Goal: Information Seeking & Learning: Learn about a topic

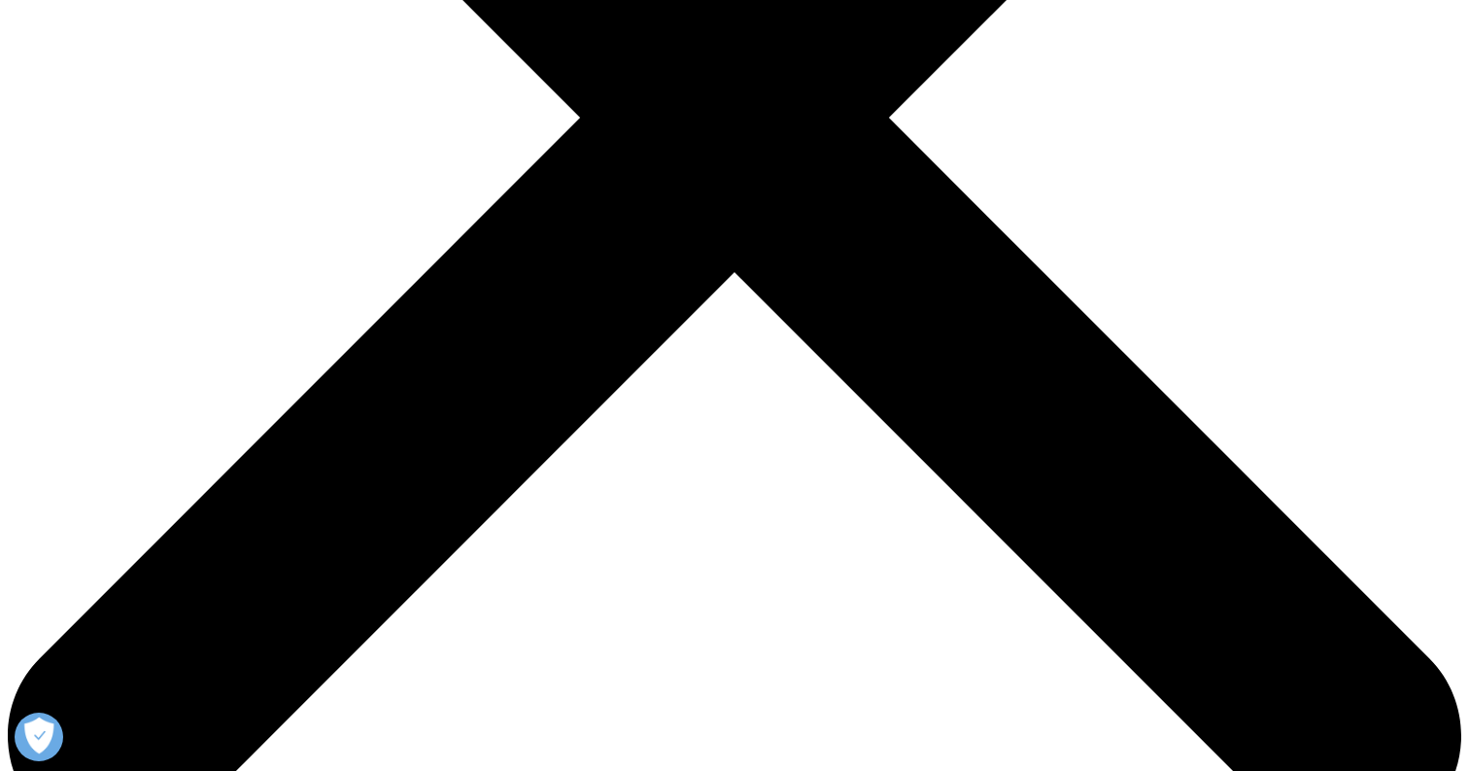
scroll to position [642, 0]
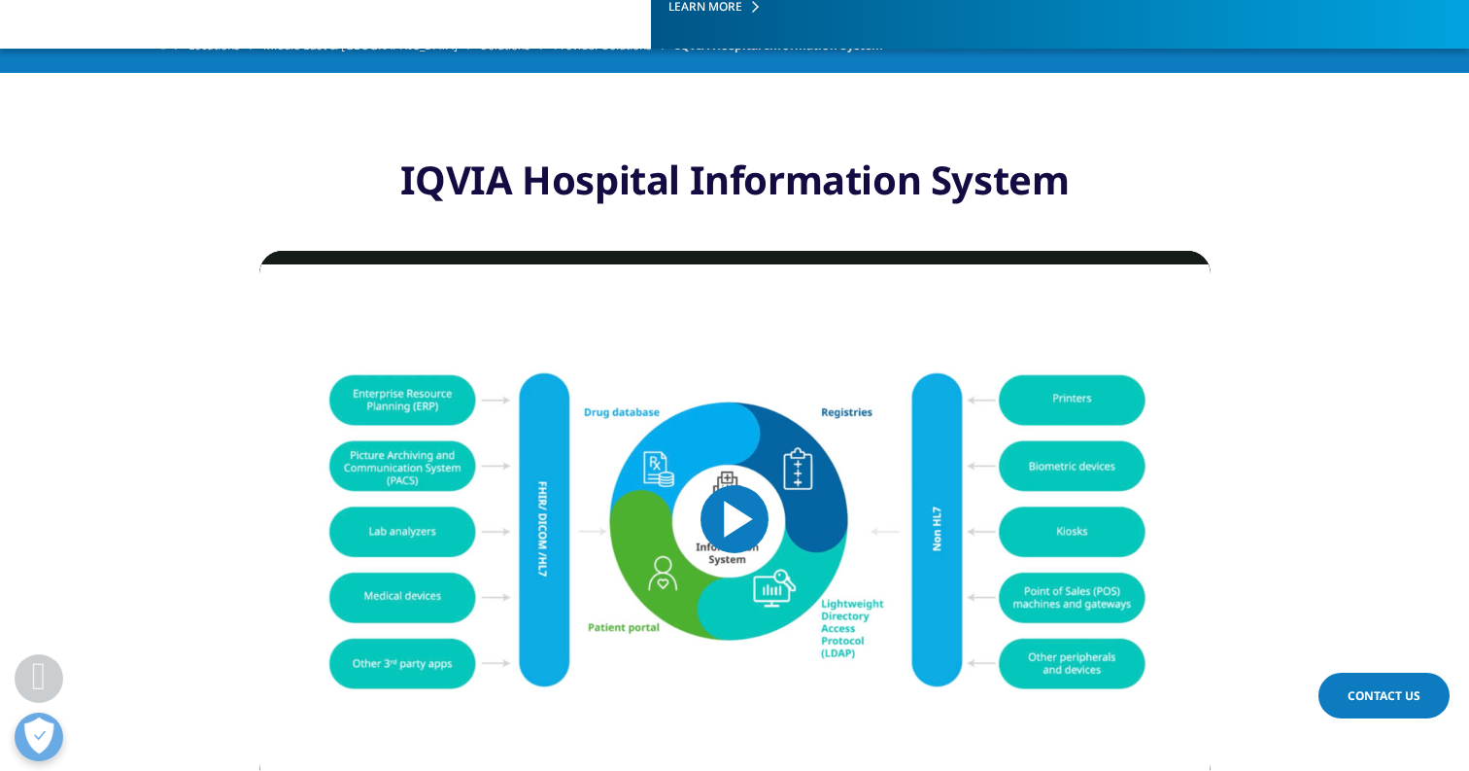
click at [735, 519] on span "Video Player" at bounding box center [735, 519] width 0 height 0
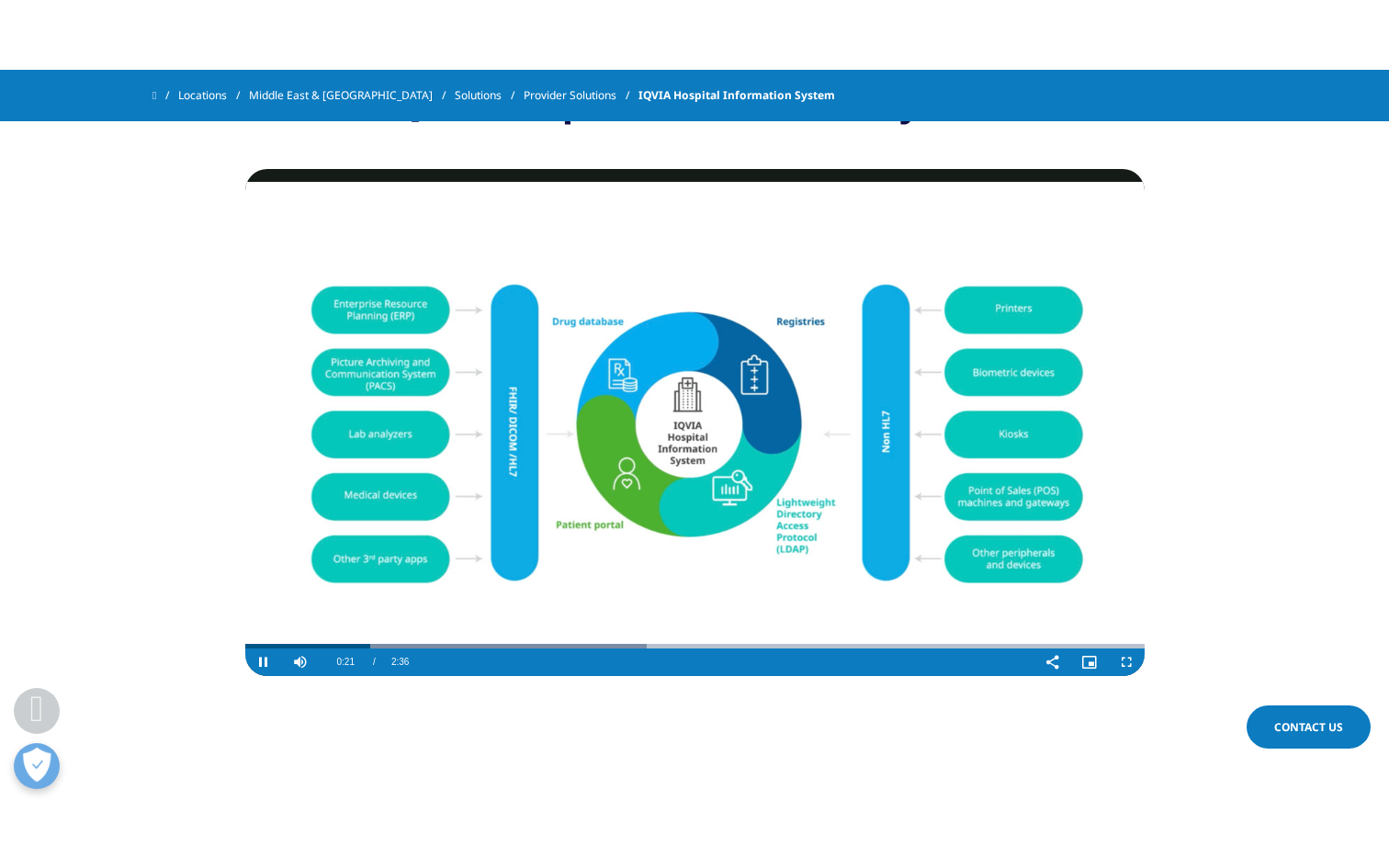
scroll to position [652, 0]
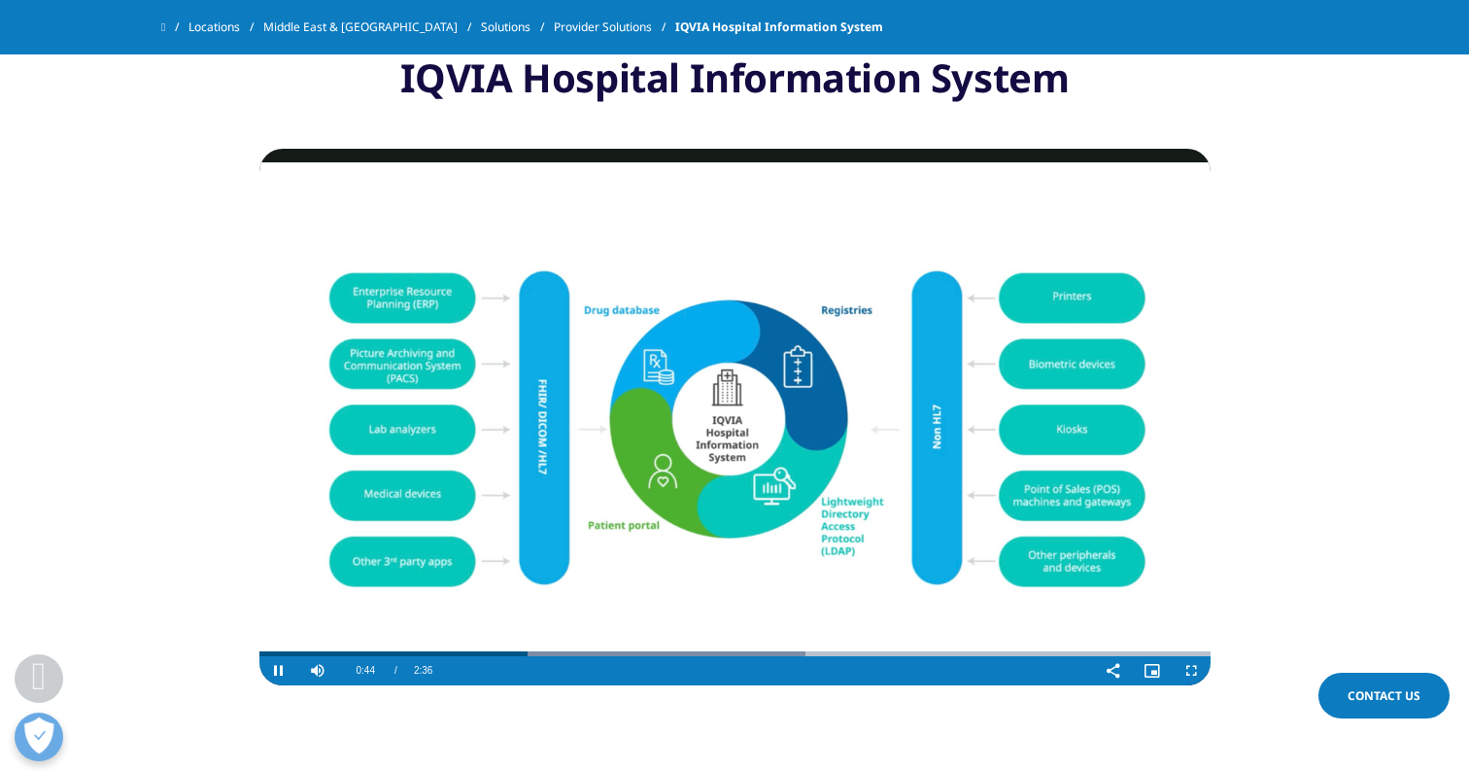
click at [664, 341] on video "Video Player" at bounding box center [734, 417] width 951 height 536
click at [1196, 671] on span "Video Player" at bounding box center [1191, 671] width 39 height 0
click at [1089, 438] on video "Video Player" at bounding box center [734, 417] width 951 height 536
click at [1112, 671] on span "Video Player" at bounding box center [1113, 671] width 39 height 0
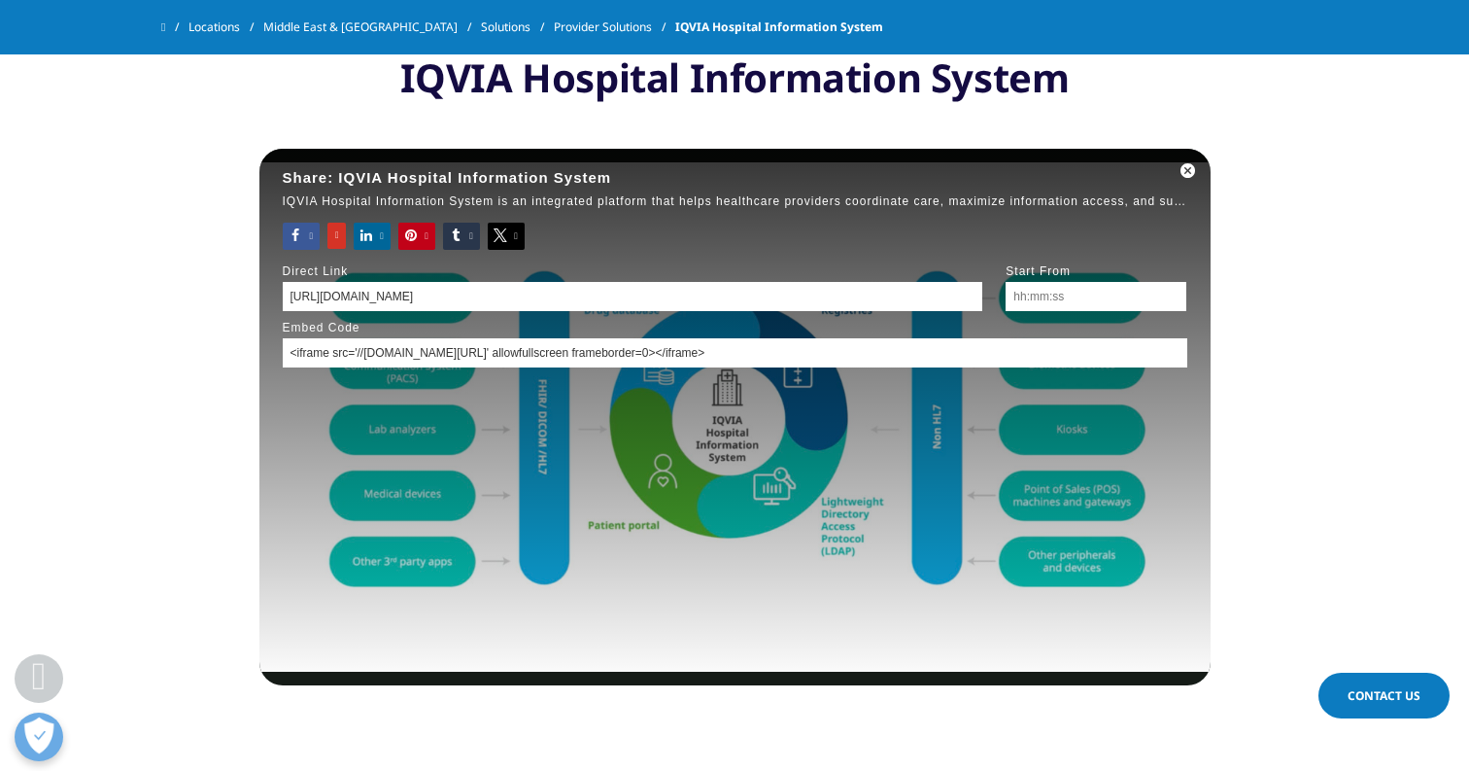
click at [930, 292] on input "https://www.iqvia.com/locations/middle-east-and-africa/solutions/provider-solut…" at bounding box center [633, 296] width 701 height 29
click at [877, 512] on div "Share: IQVIA Hospital Information System IQVIA Hospital Information System is a…" at bounding box center [734, 417] width 951 height 536
click at [923, 431] on div "Share: IQVIA Hospital Information System IQVIA Hospital Information System is a…" at bounding box center [734, 417] width 951 height 536
click at [1189, 171] on span "Sharing Dialog" at bounding box center [1189, 171] width 44 height 0
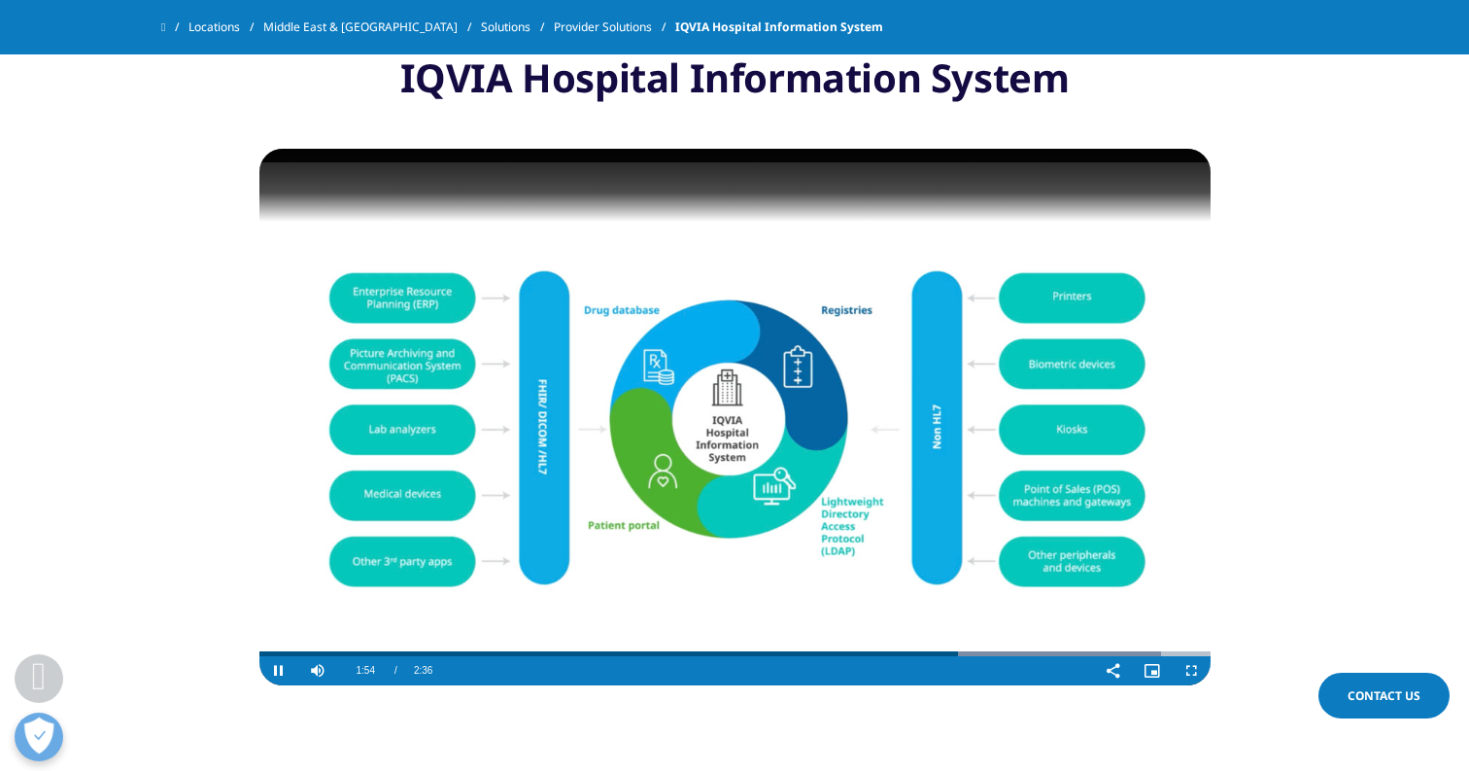
click at [744, 387] on video "Video Player" at bounding box center [734, 417] width 951 height 536
click at [744, 385] on video "Video Player" at bounding box center [734, 417] width 951 height 536
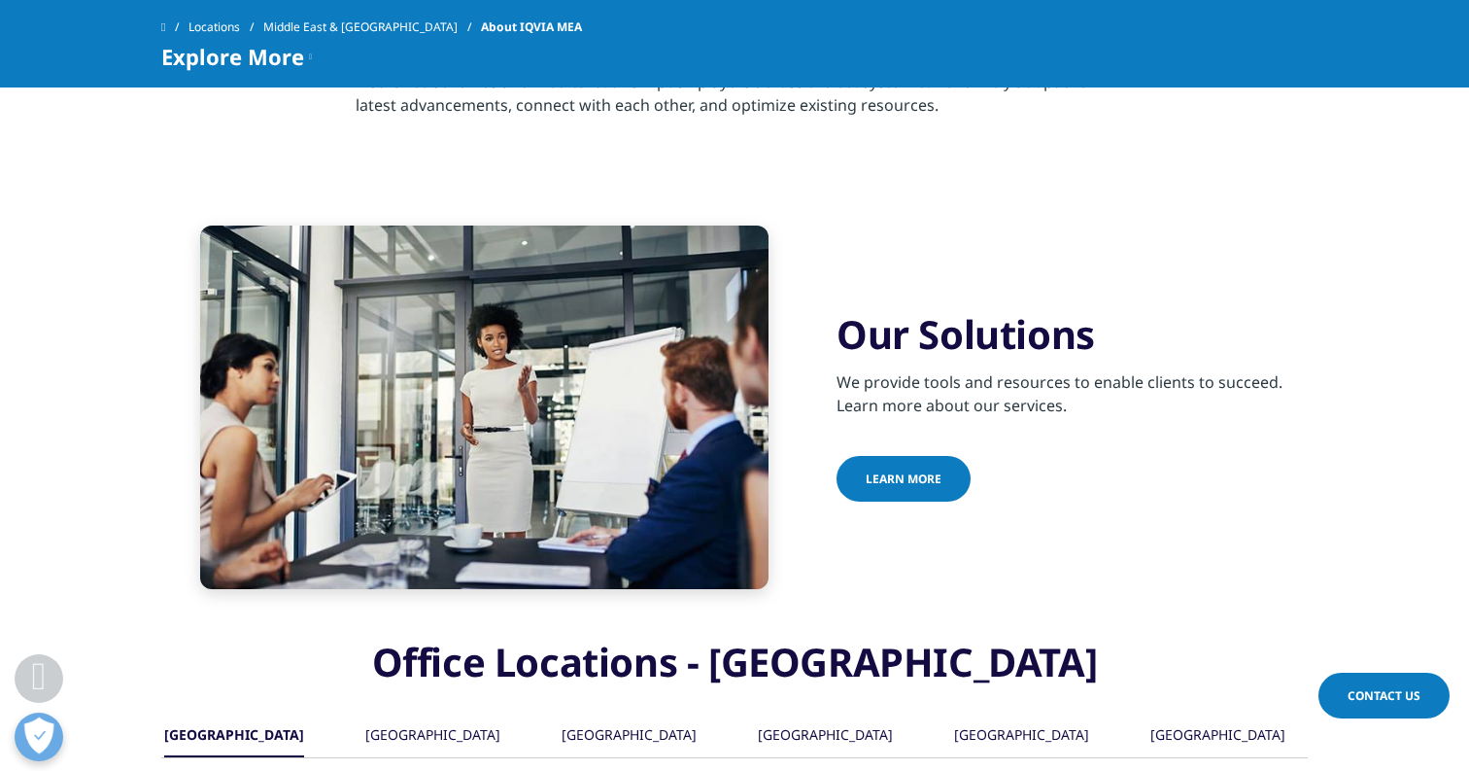
scroll to position [1249, 0]
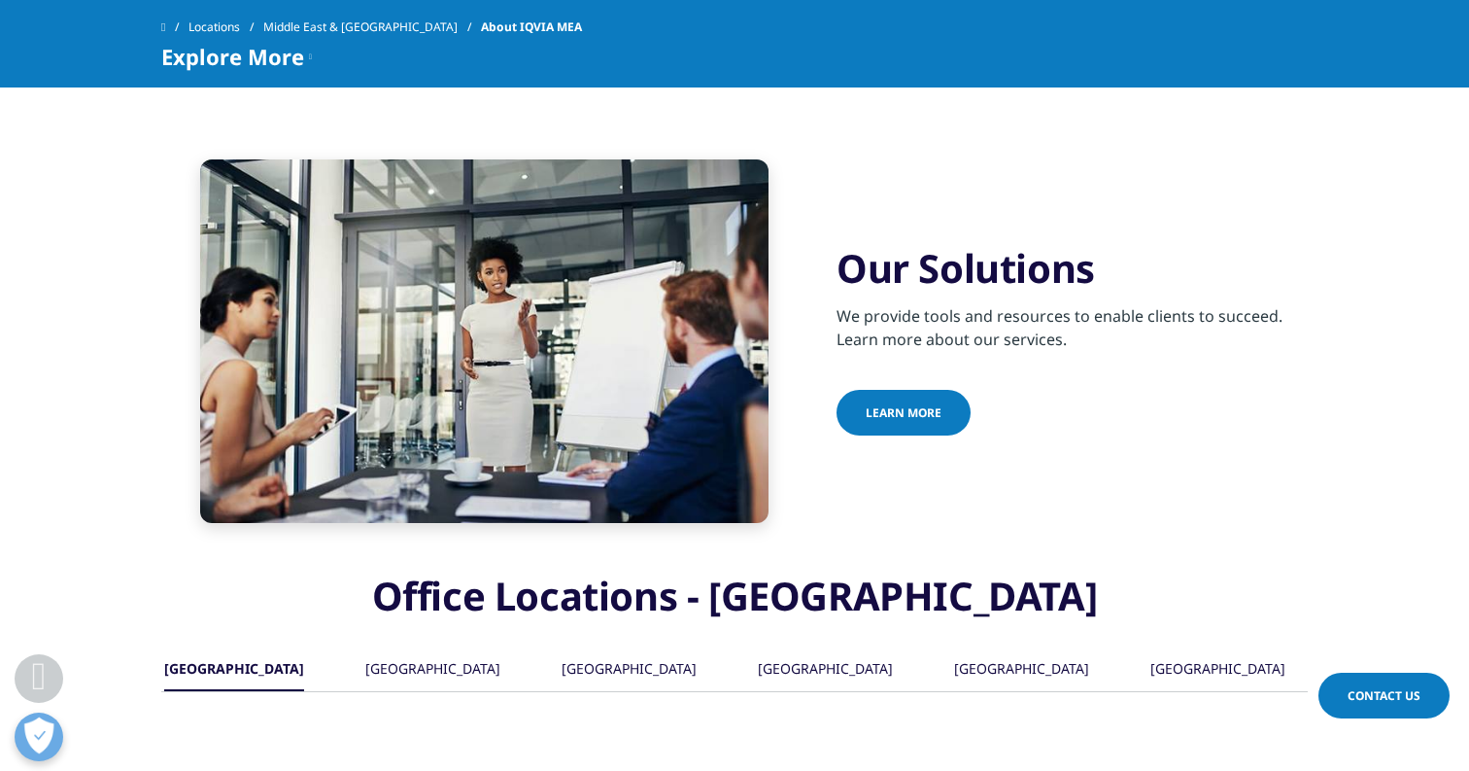
click at [428, 649] on div "[GEOGRAPHIC_DATA]" at bounding box center [432, 670] width 135 height 42
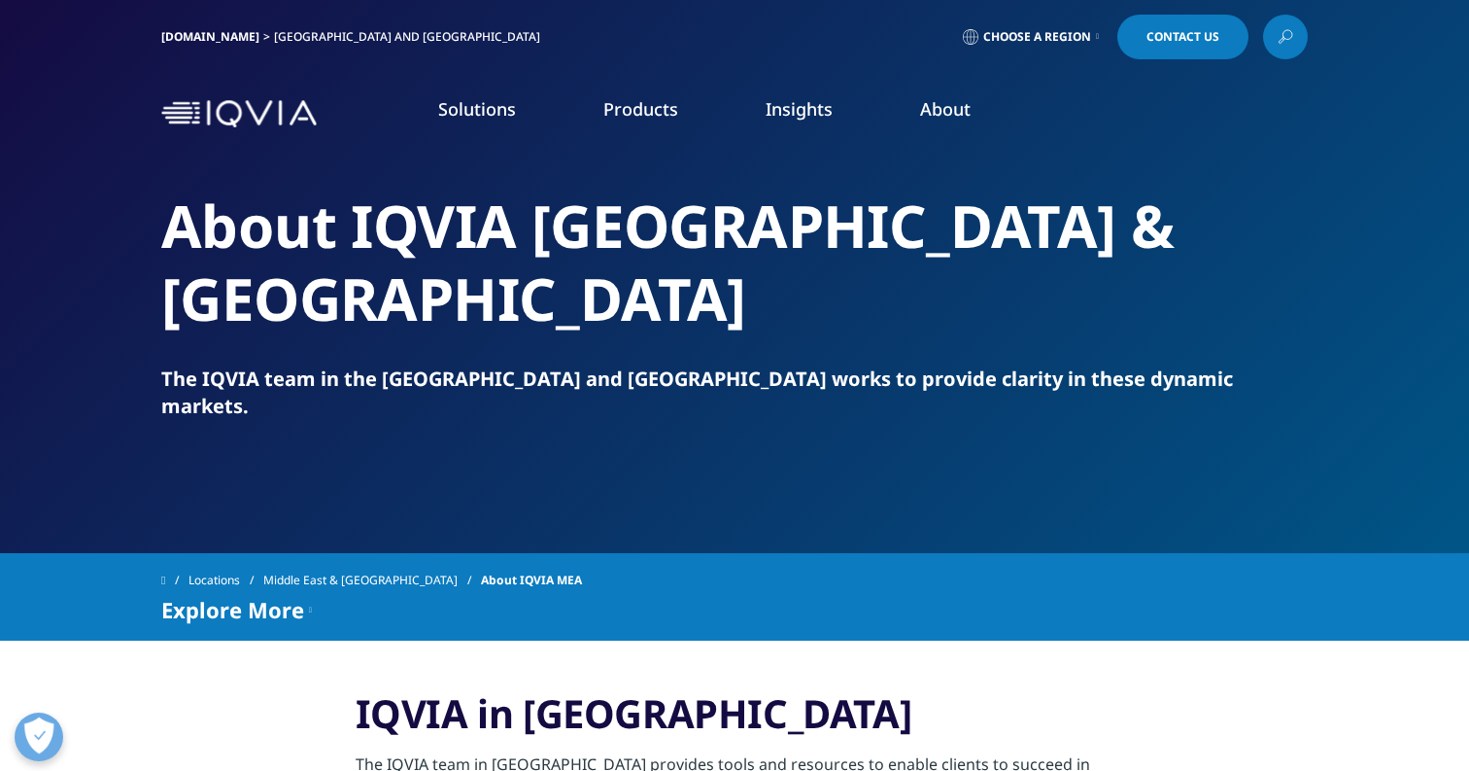
scroll to position [0, 0]
click at [68, 445] on link "LEARN MORE" at bounding box center [182, 441] width 287 height 17
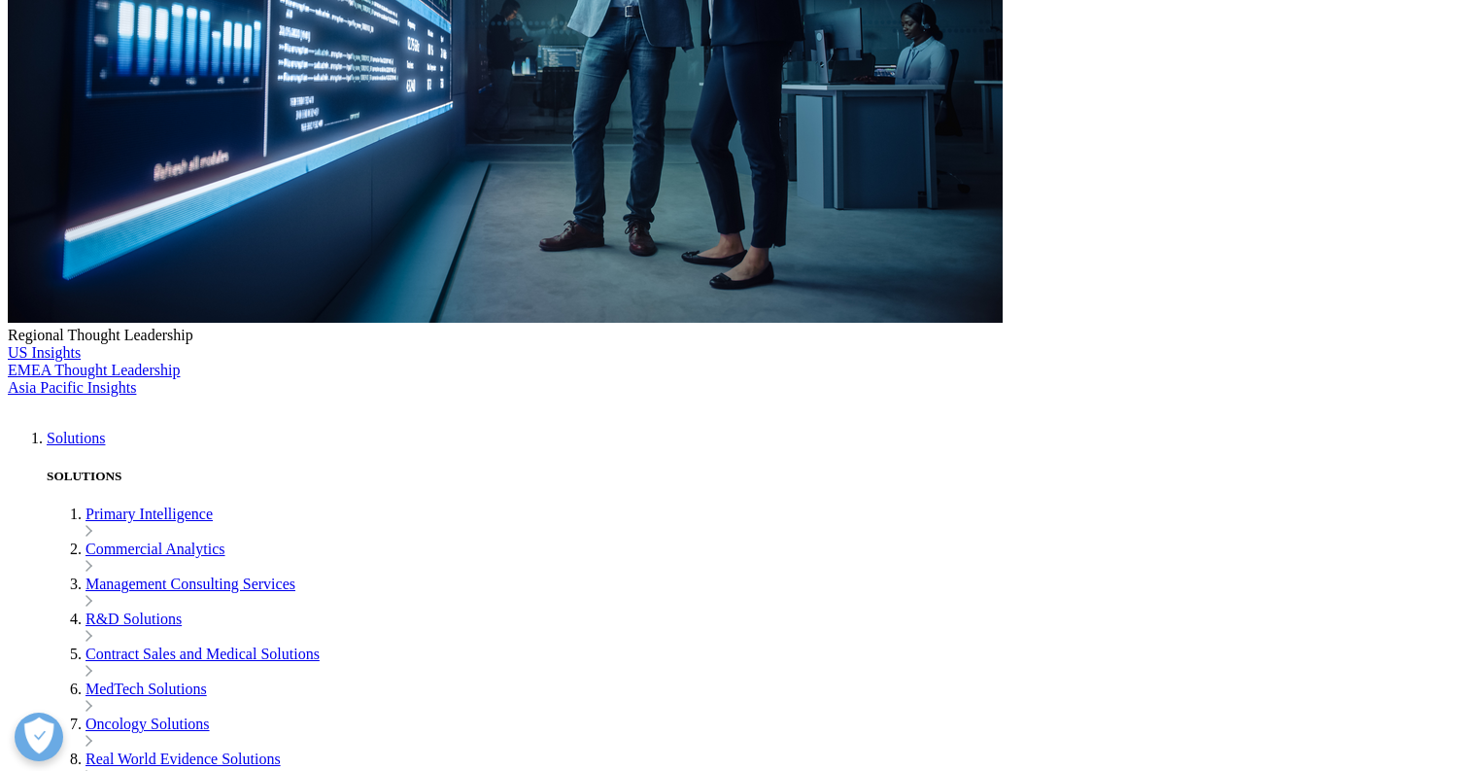
scroll to position [604, 0]
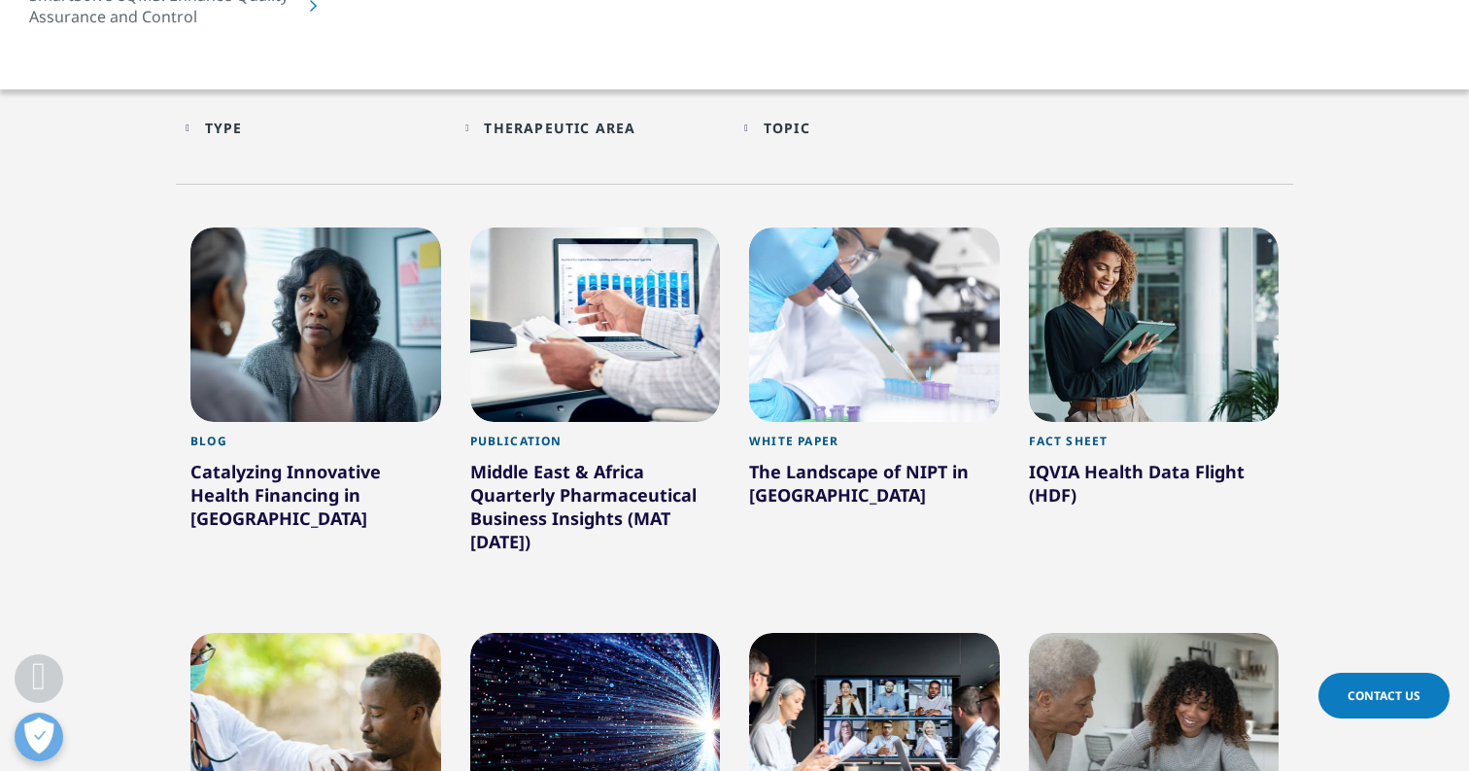
click at [806, 460] on div "The Landscape of NIPT in Abu Dhabi" at bounding box center [874, 487] width 251 height 54
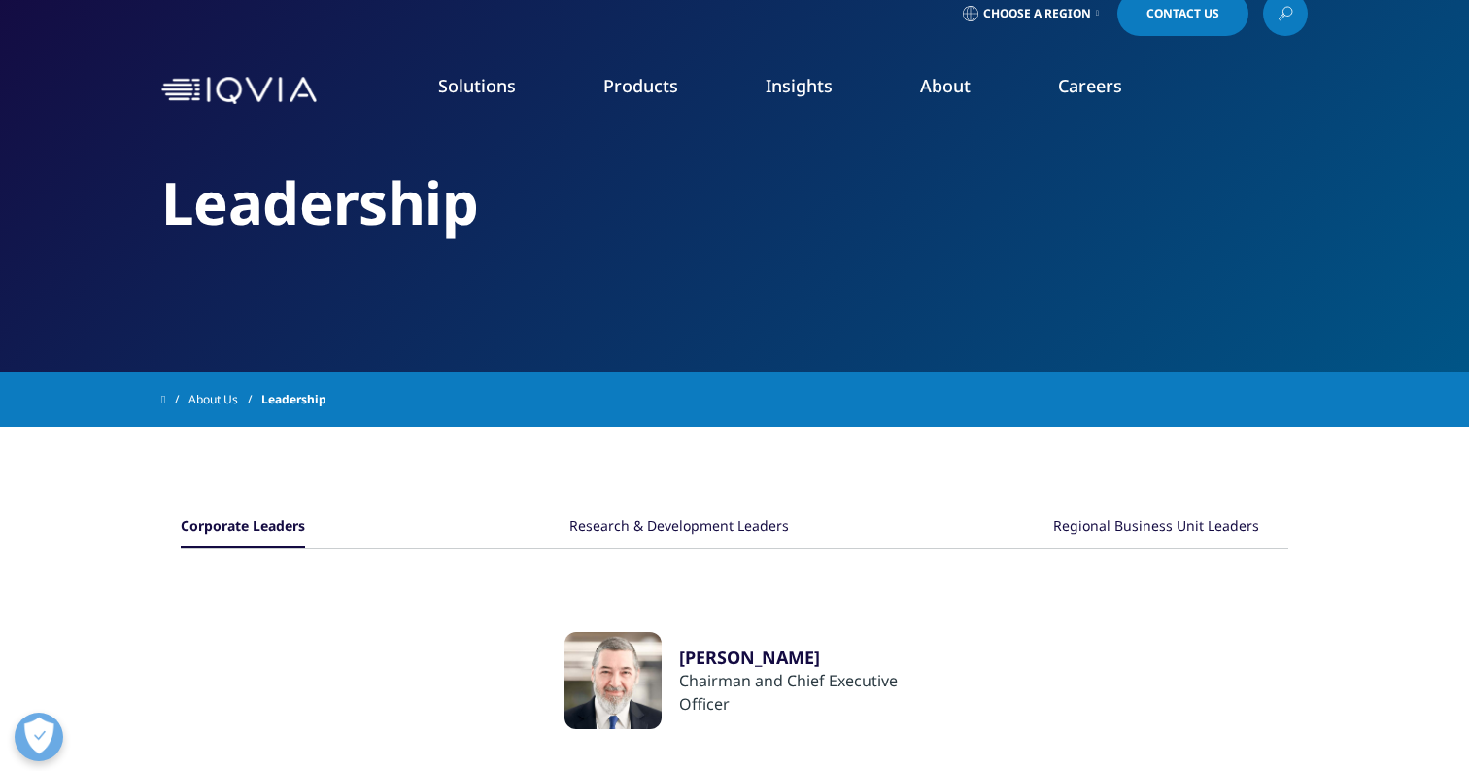
scroll to position [19, 0]
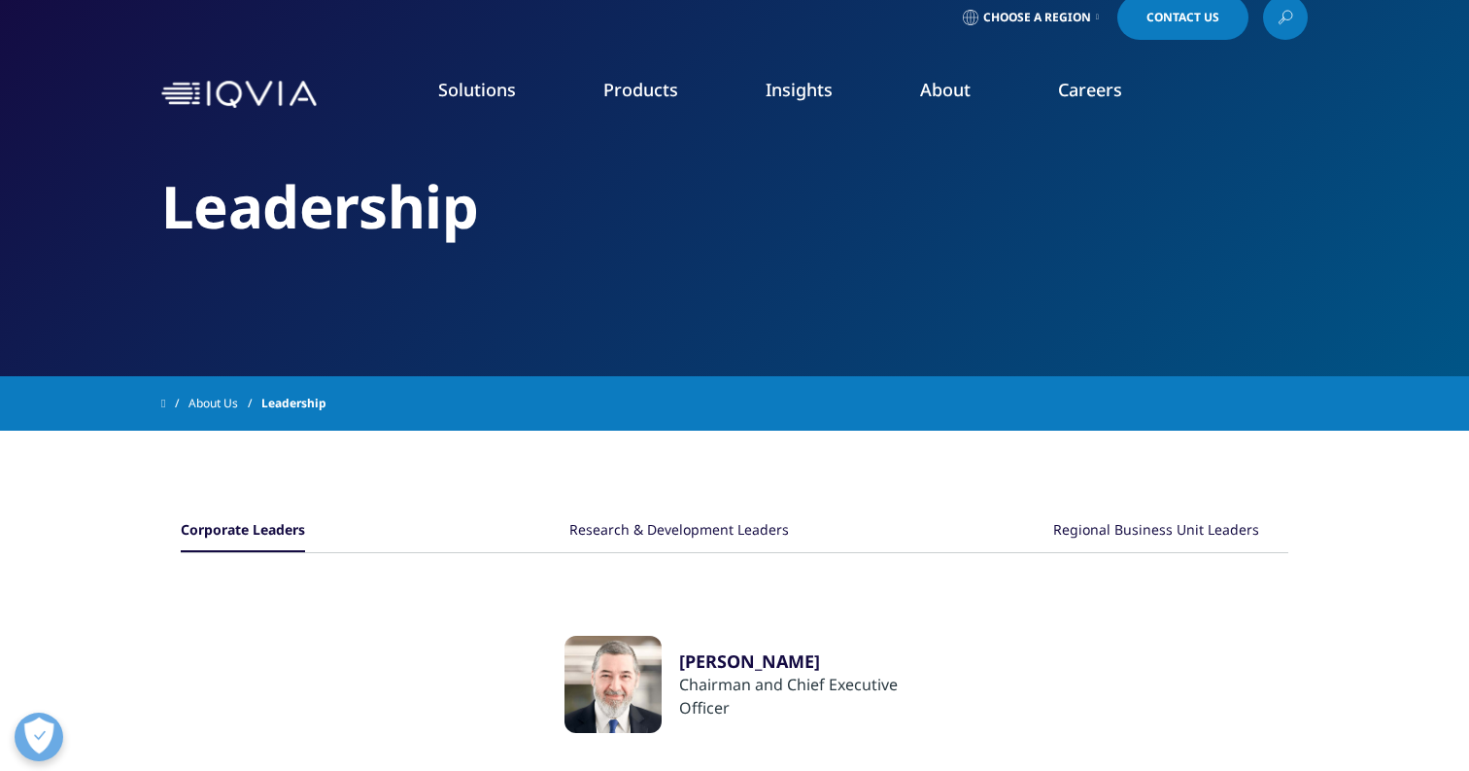
click at [914, 99] on li "About FEATURED INNOVATIONS IQVIA Connected Intelligence™ IQVIA Healthcare-grade…" at bounding box center [946, 109] width 138 height 62
click at [927, 97] on link "About" at bounding box center [945, 89] width 51 height 23
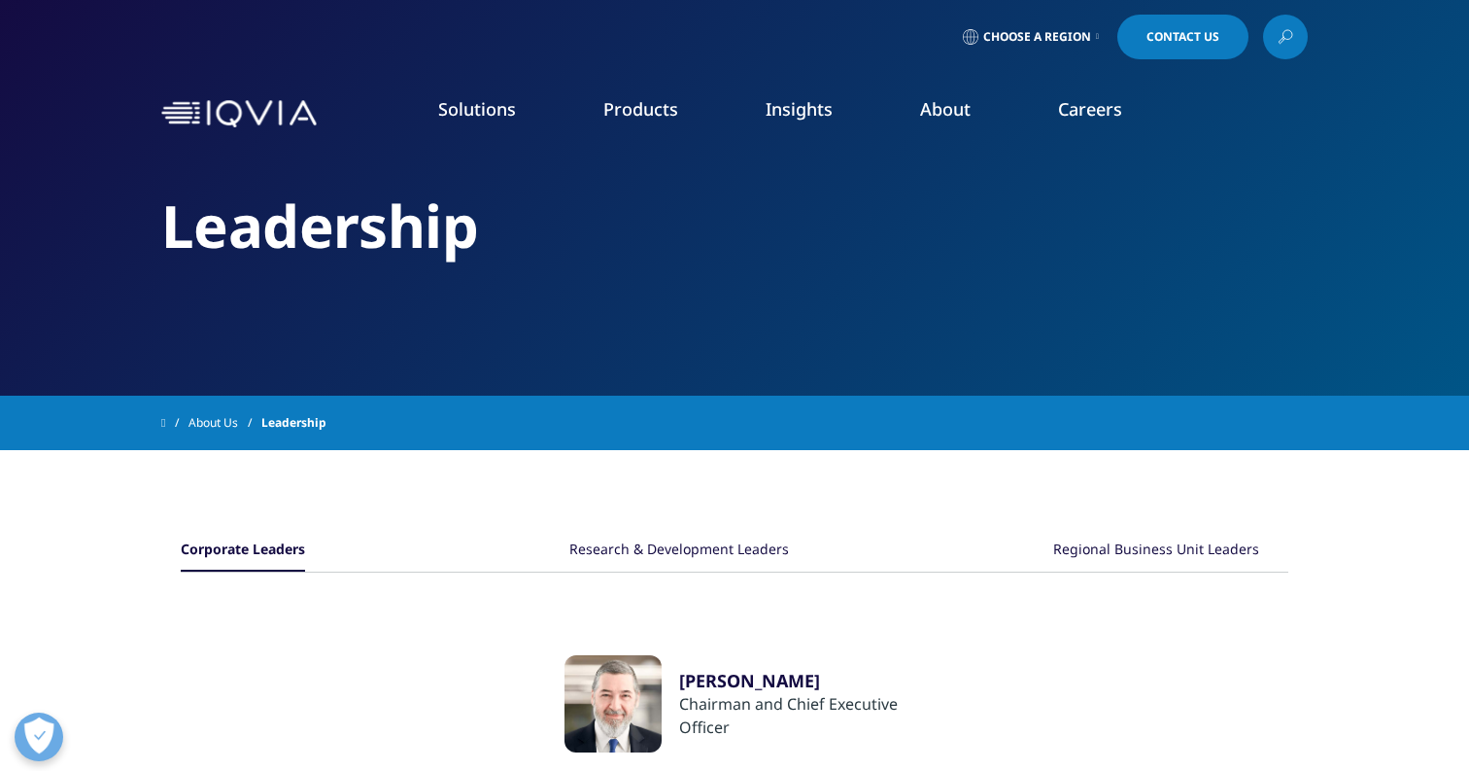
click at [1181, 564] on div "INVESTOR RELATIONS Visit our investor relations site for more information. LEAR…" at bounding box center [1290, 426] width 361 height 534
click at [1180, 550] on link "LEARN MORE" at bounding box center [1290, 554] width 312 height 17
click at [817, 402] on link "Our Locations" at bounding box center [929, 408] width 361 height 21
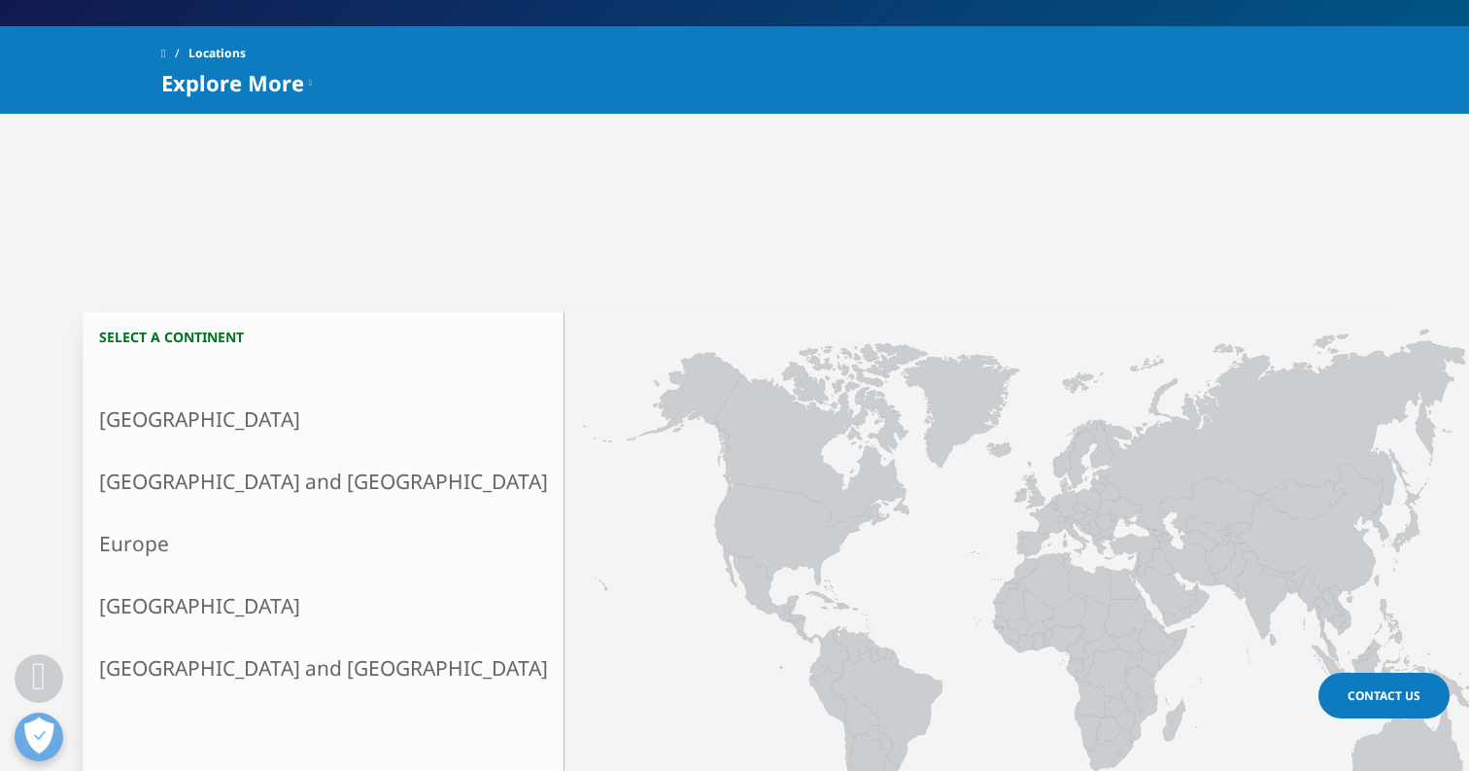
scroll to position [374, 0]
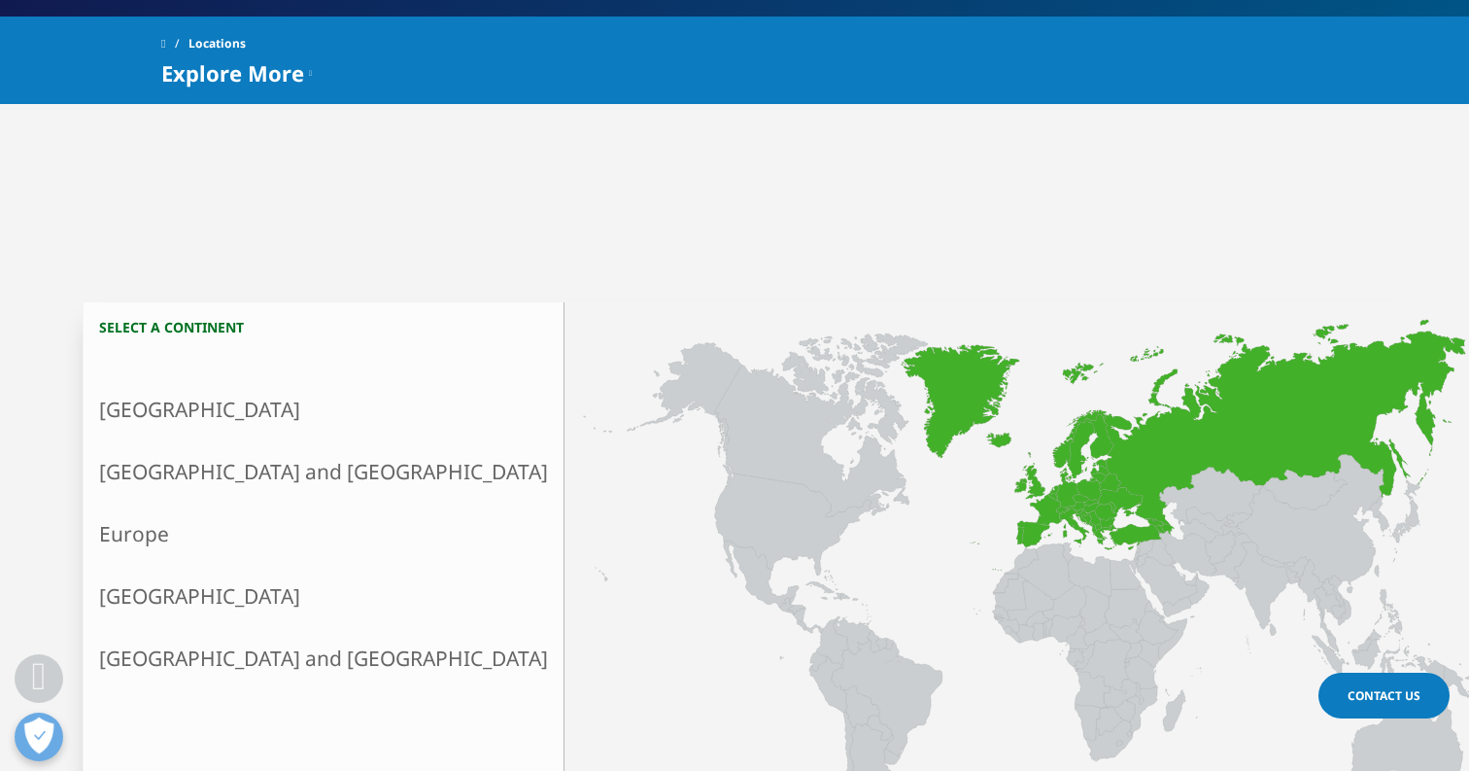
click at [225, 529] on link "Europe" at bounding box center [324, 533] width 480 height 62
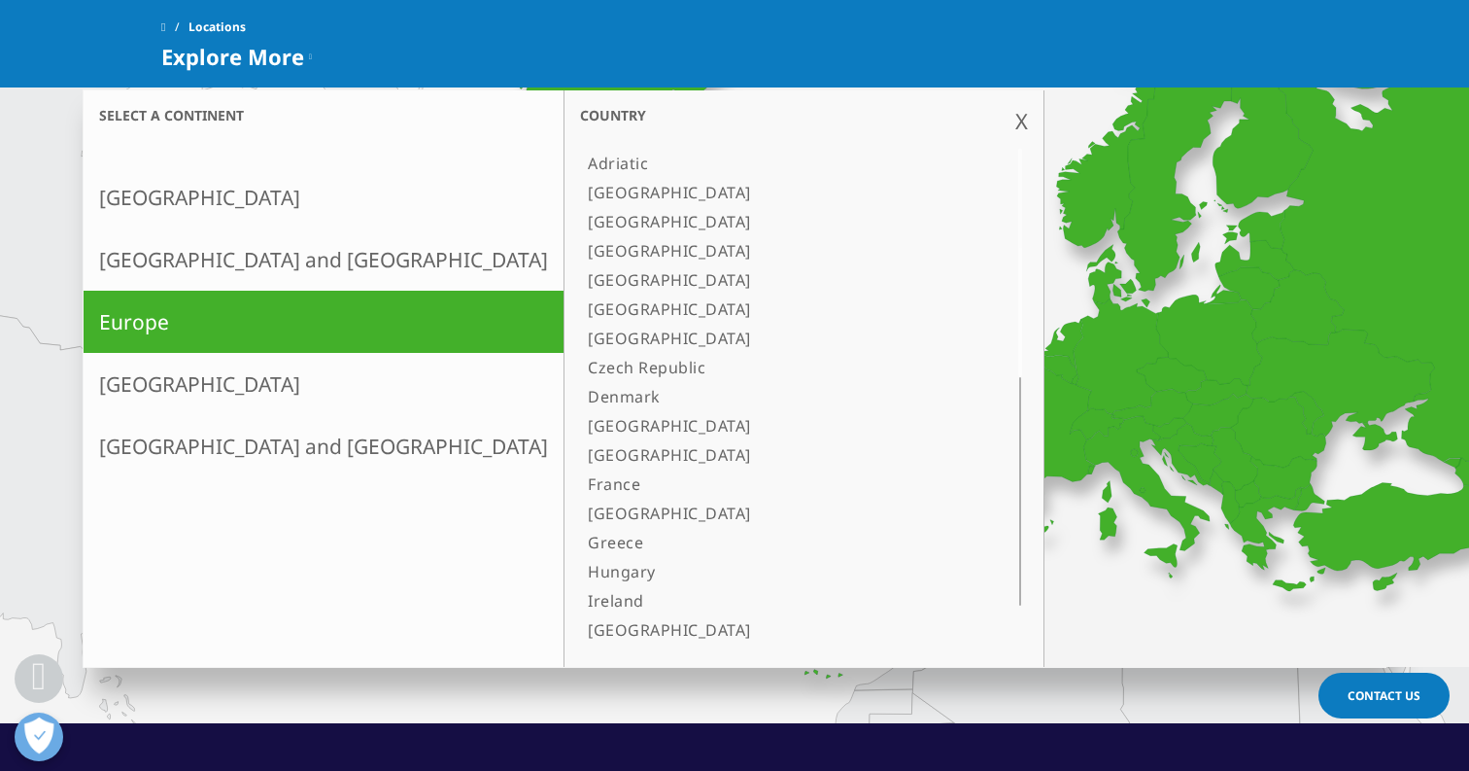
scroll to position [493, 0]
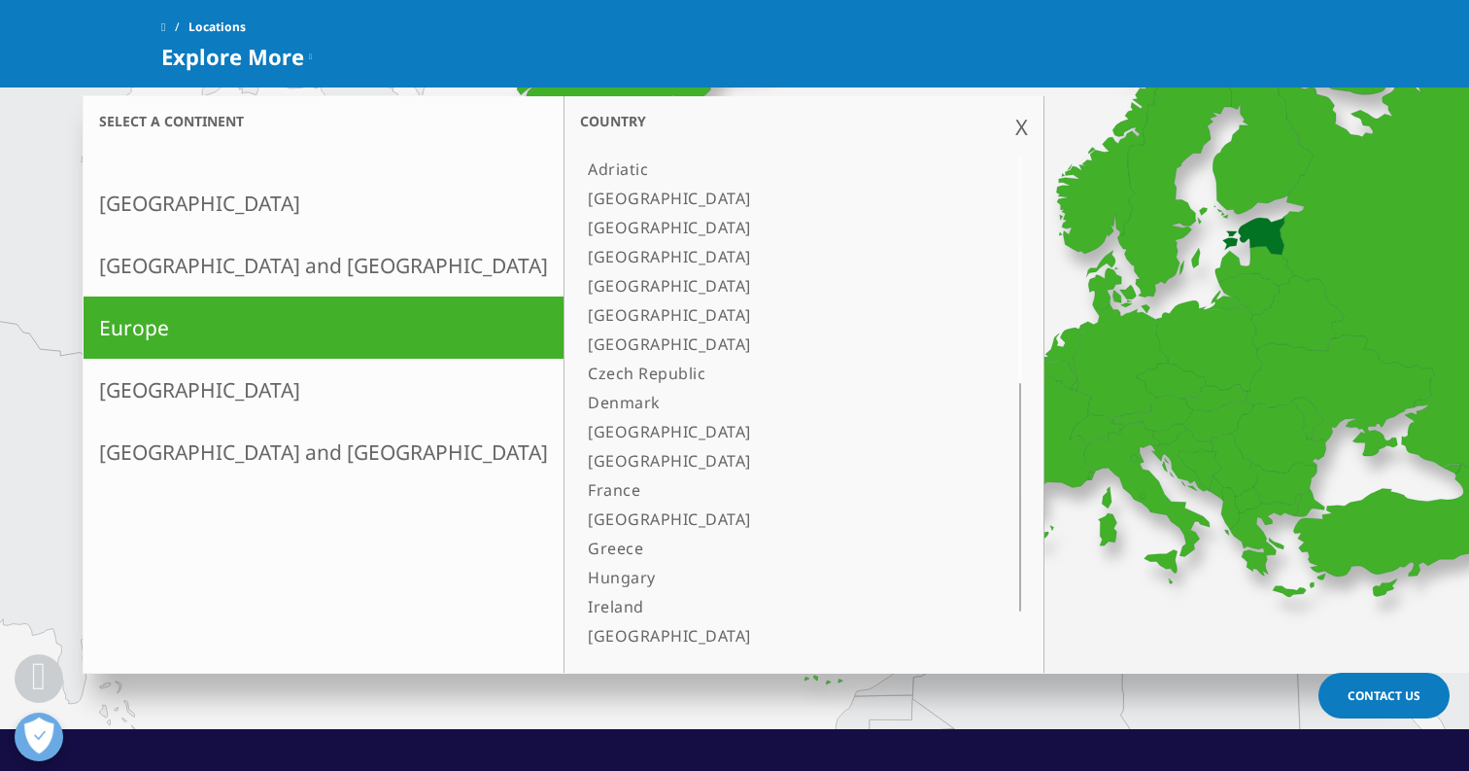
click at [580, 427] on link "[GEOGRAPHIC_DATA]" at bounding box center [779, 431] width 399 height 29
